Goal: Book appointment/travel/reservation

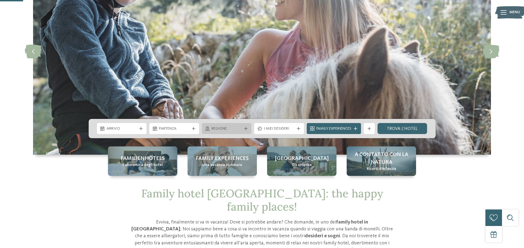
scroll to position [112, 0]
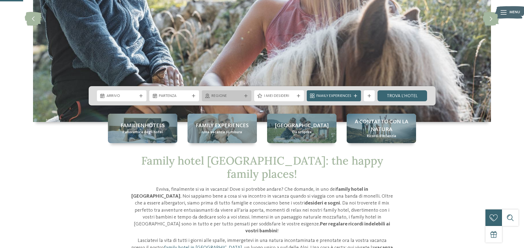
click at [235, 95] on span "Regione" at bounding box center [226, 96] width 31 height 6
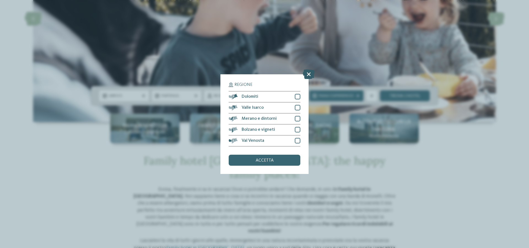
click at [309, 75] on icon at bounding box center [309, 74] width 12 height 10
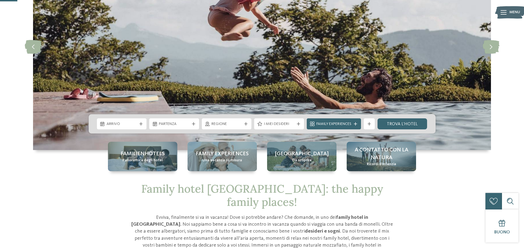
scroll to position [0, 0]
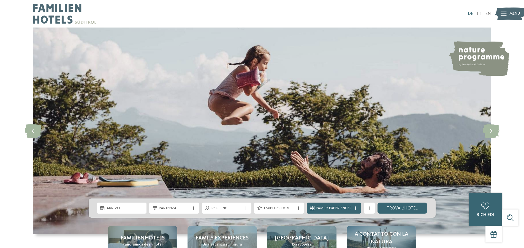
click at [469, 14] on link "DE" at bounding box center [470, 14] width 5 height 4
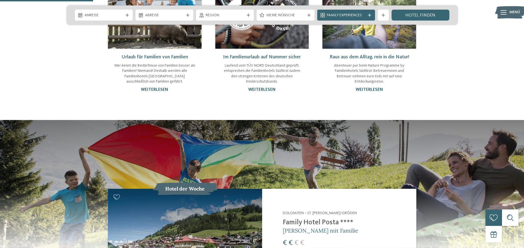
scroll to position [449, 0]
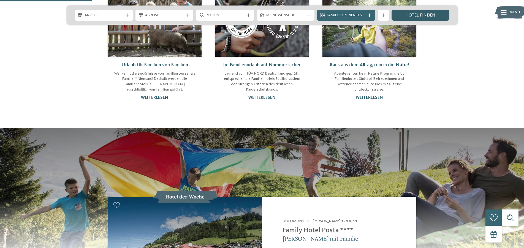
click at [425, 10] on link "Hotel finden" at bounding box center [421, 15] width 58 height 11
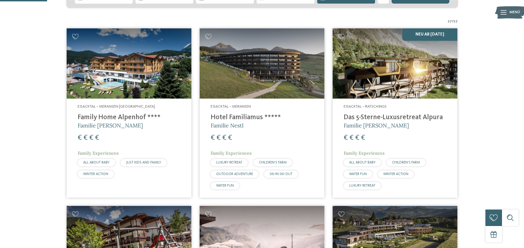
scroll to position [140, 0]
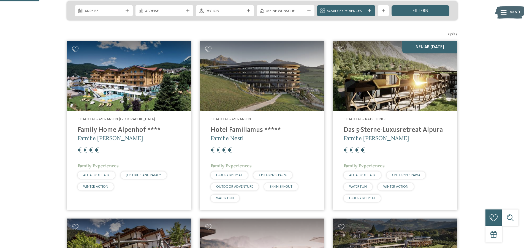
click at [379, 128] on h4 "Das 5-Sterne-Luxusretreat Alpura" at bounding box center [395, 130] width 103 height 8
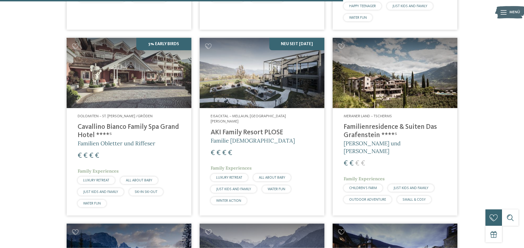
scroll to position [1217, 0]
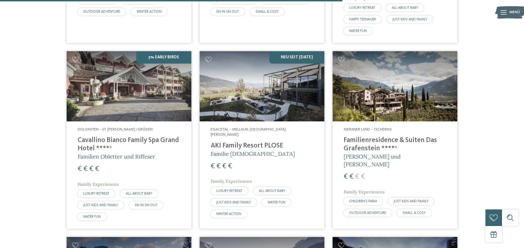
click at [154, 139] on h4 "Cavallino Bianco Family Spa Grand Hotel ****ˢ" at bounding box center [129, 144] width 103 height 17
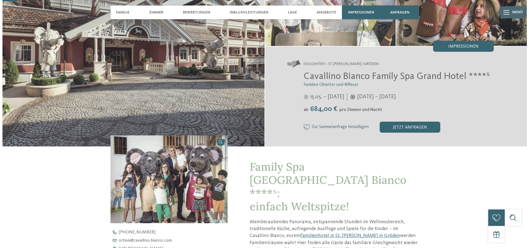
scroll to position [84, 0]
